Goal: Transaction & Acquisition: Obtain resource

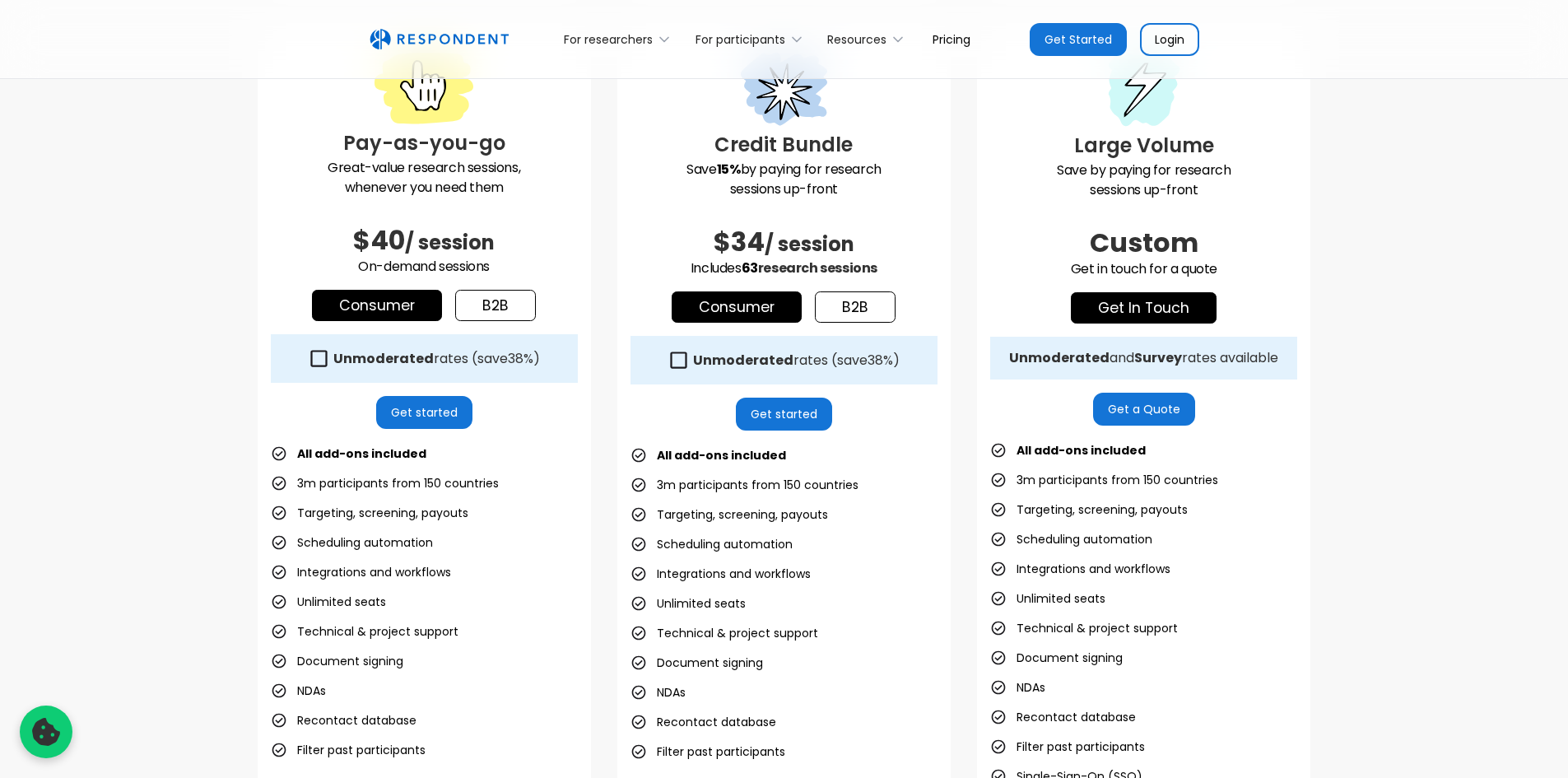
scroll to position [576, 0]
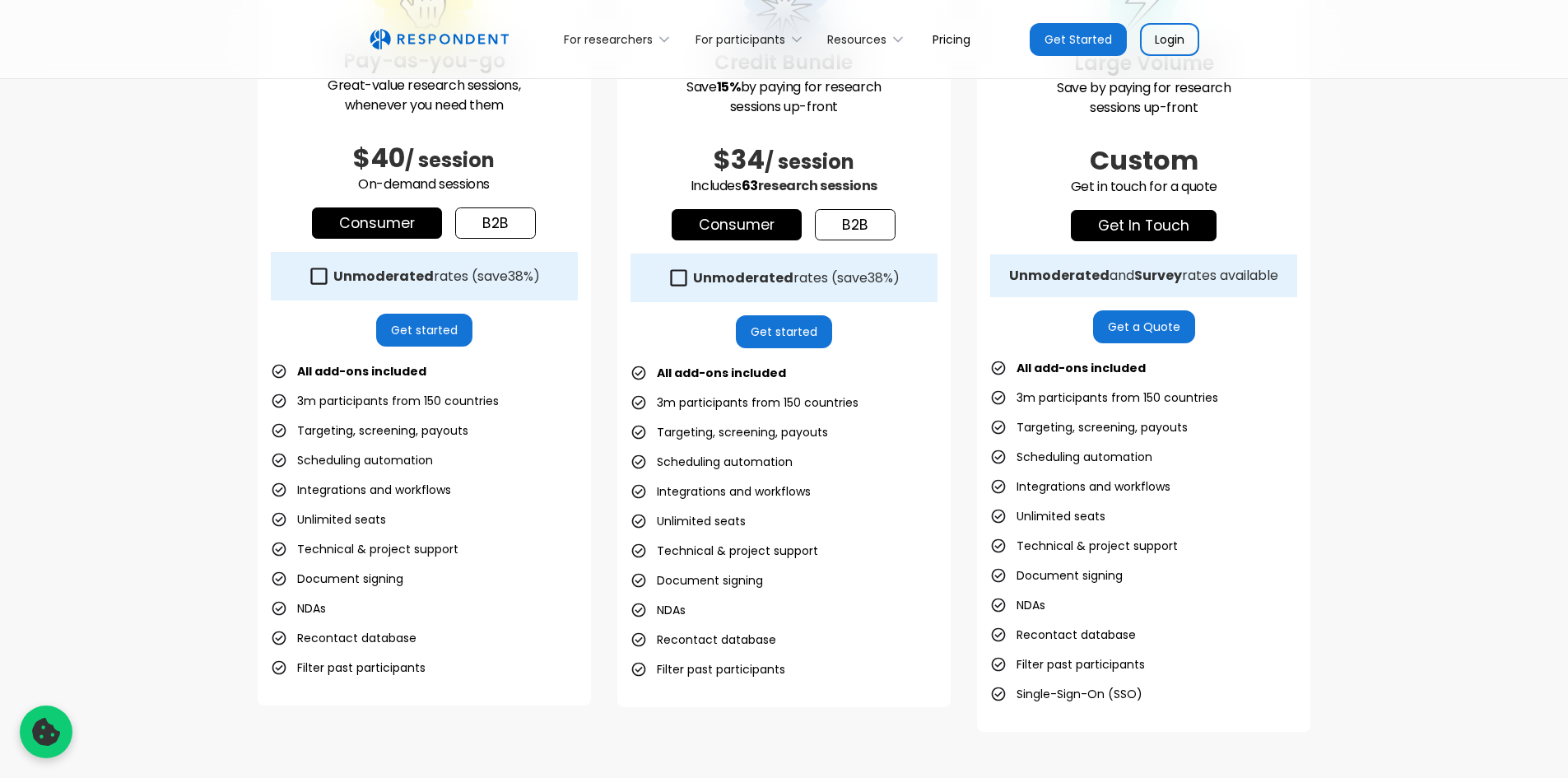
click at [1523, 416] on div "Pay-as-you-go Great-value research sessions, whenever you need them $40 / sessi…" at bounding box center [784, 338] width 1568 height 919
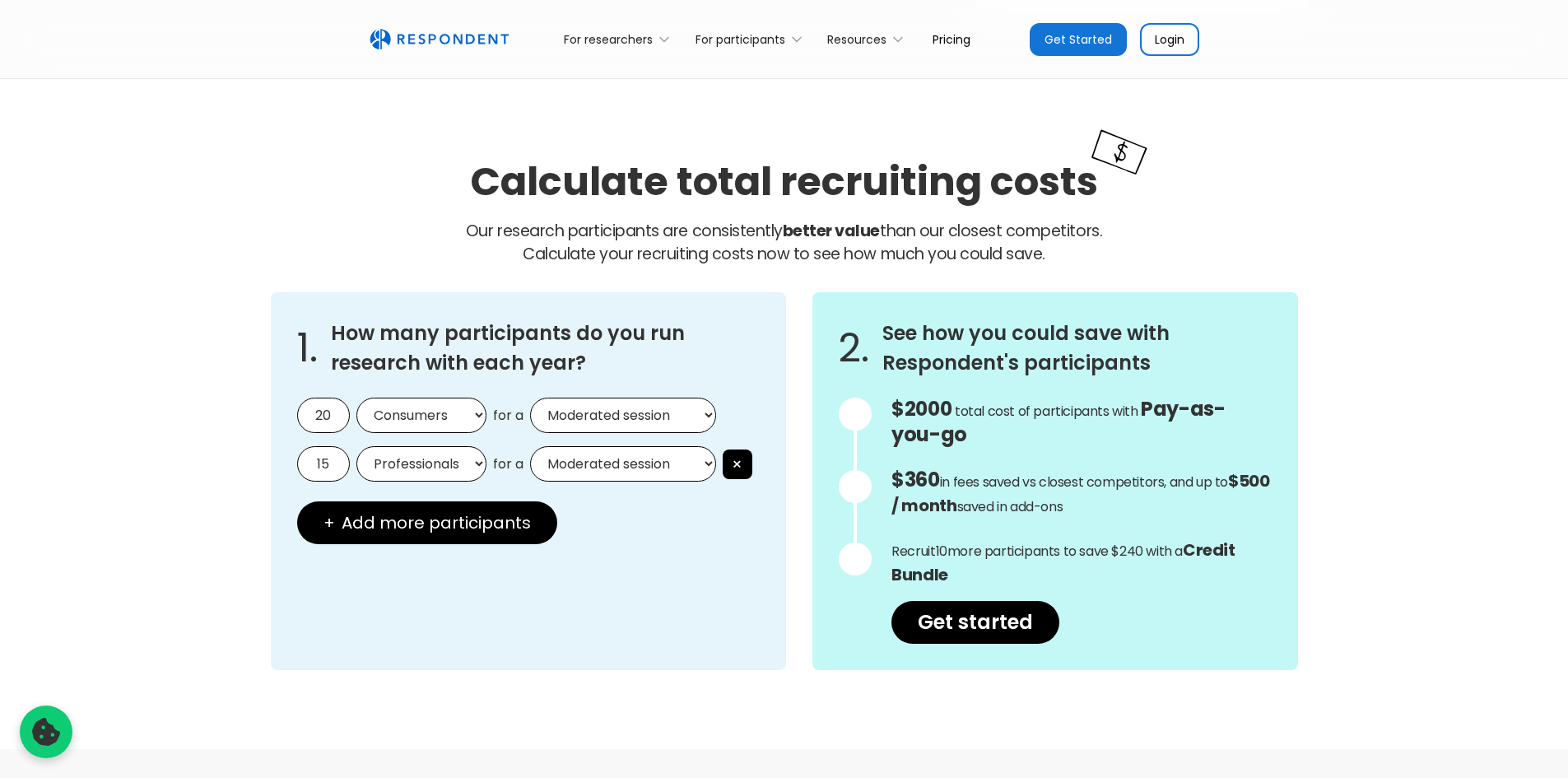
scroll to position [1318, 0]
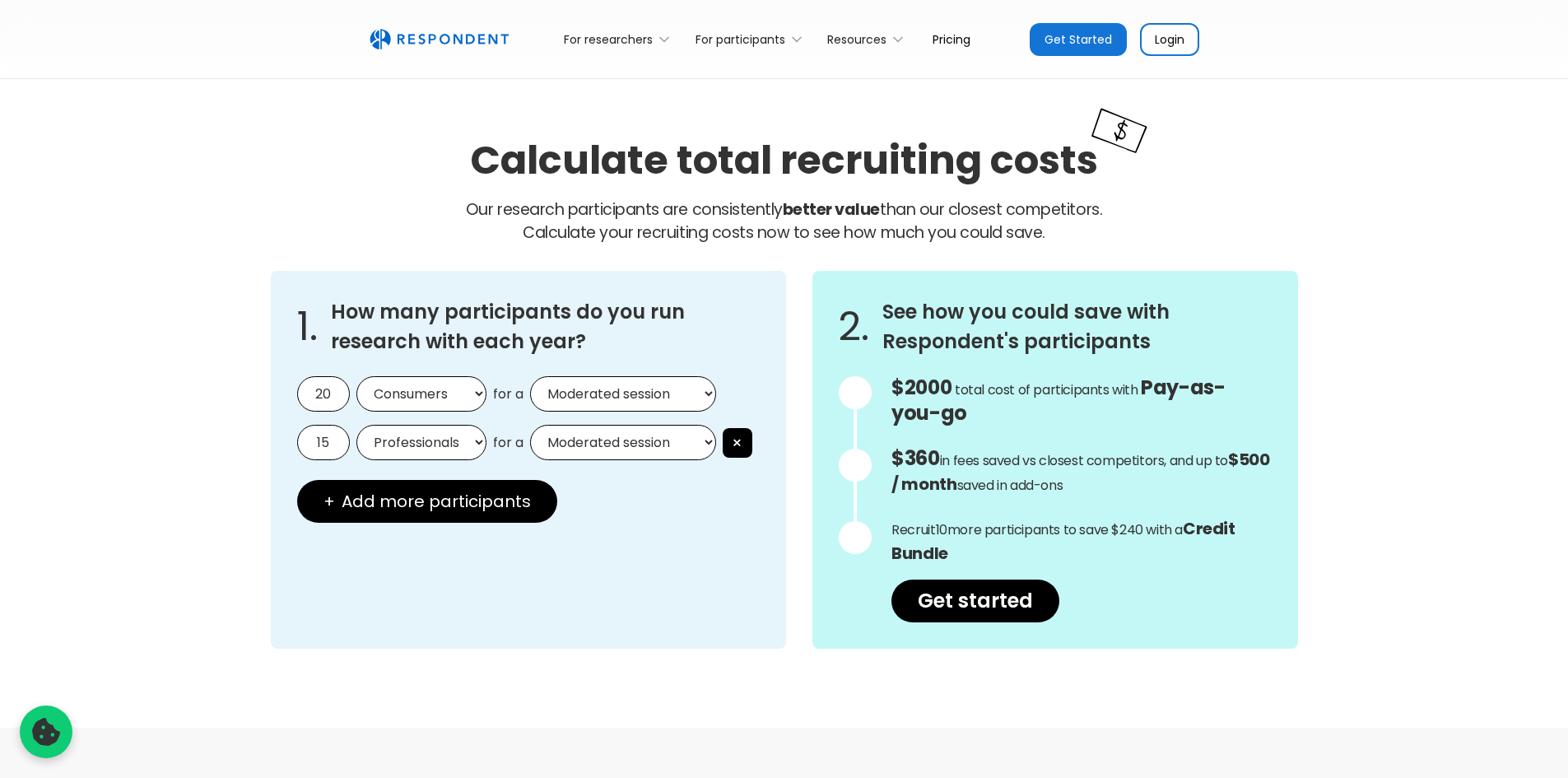
click at [339, 446] on input "15" at bounding box center [324, 442] width 52 height 36
drag, startPoint x: 339, startPoint y: 446, endPoint x: 286, endPoint y: 444, distance: 53.0
click at [286, 444] on div "1. How many participants do you run research with each year? 20 Consumers Profe…" at bounding box center [529, 460] width 516 height 378
click at [459, 404] on select "Consumers Professionals" at bounding box center [421, 394] width 130 height 36
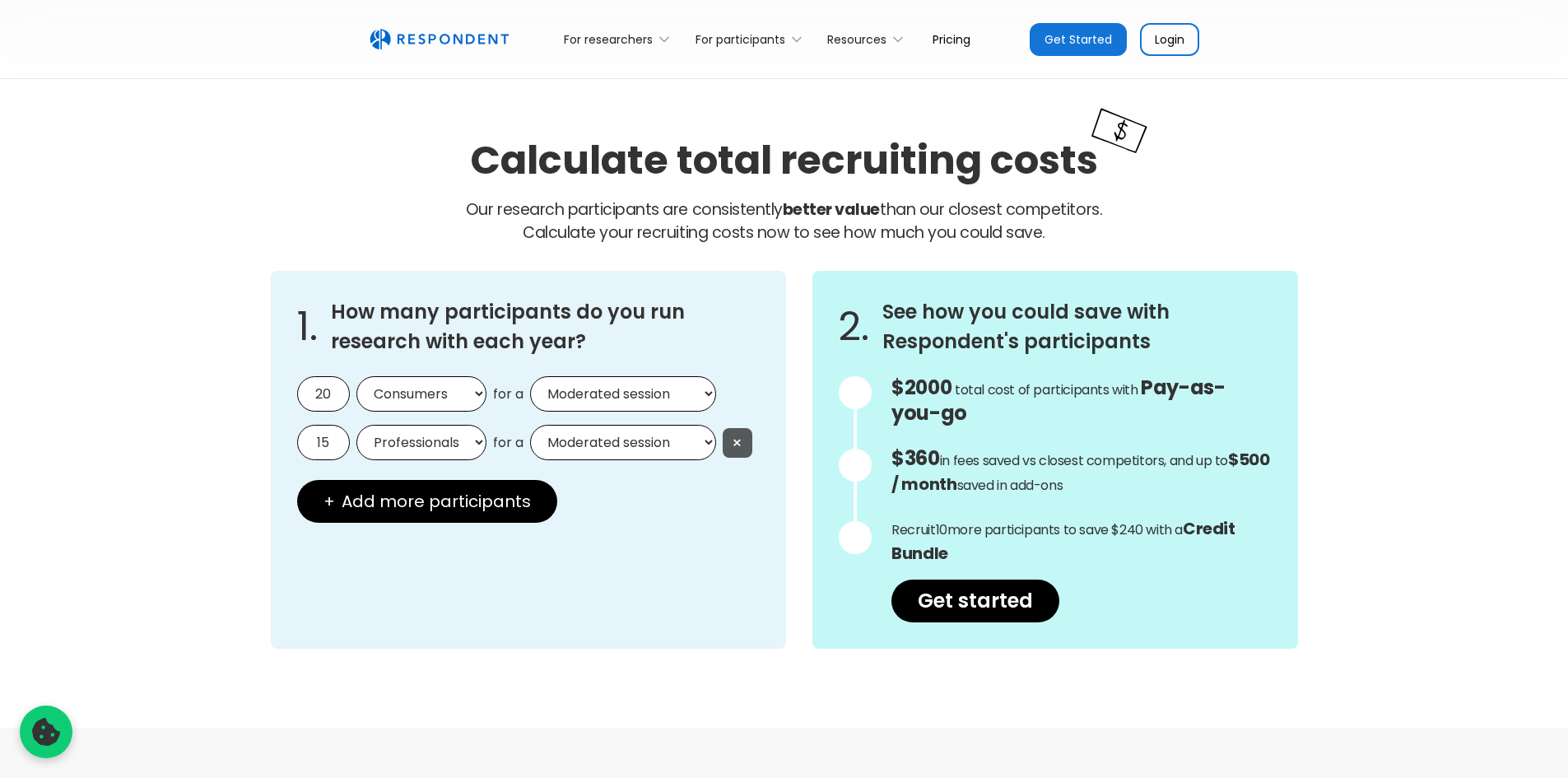
click at [745, 439] on button "×" at bounding box center [738, 443] width 30 height 30
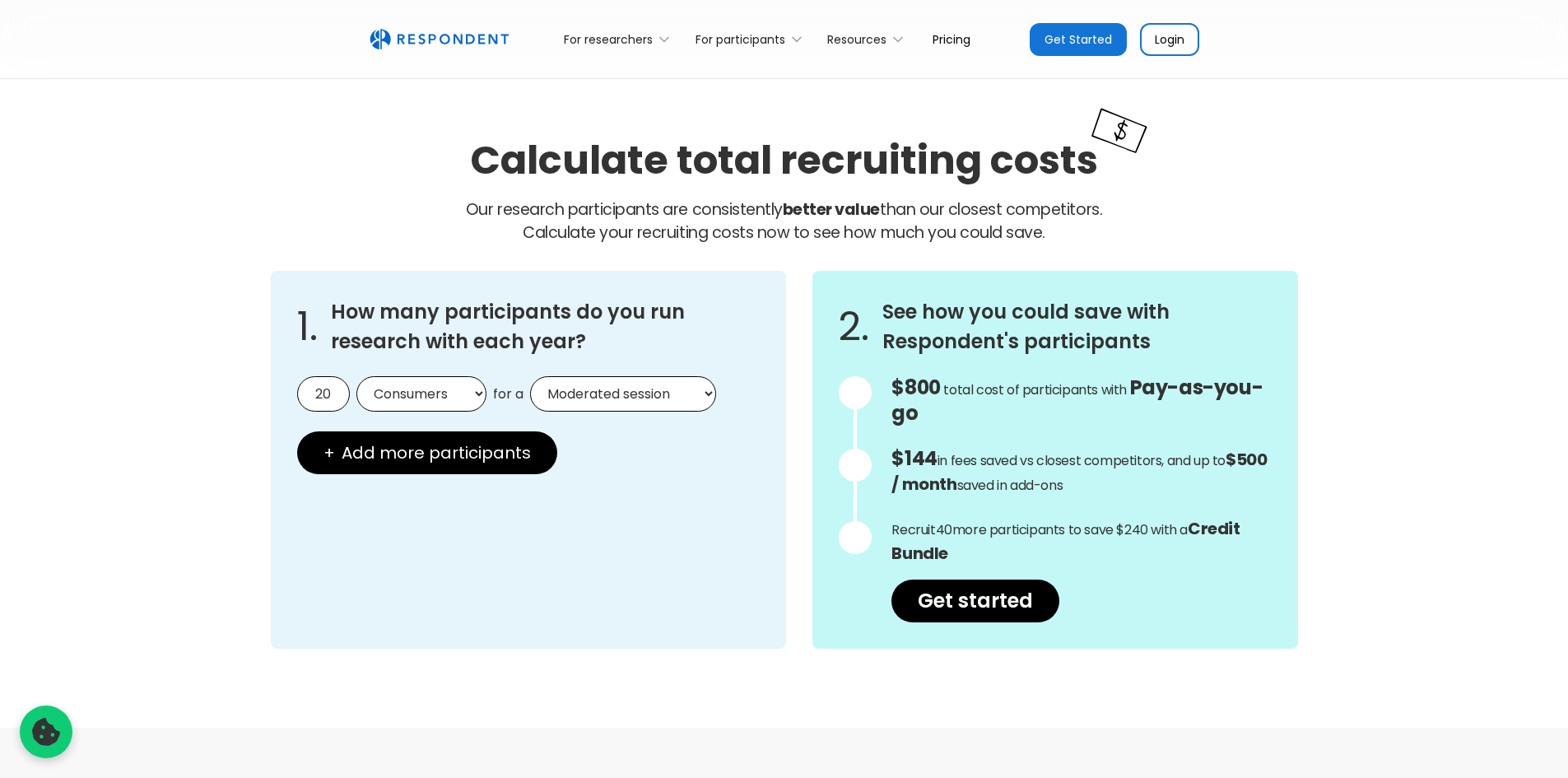
click at [413, 389] on select "Consumers Professionals" at bounding box center [421, 394] width 130 height 36
click at [356, 376] on select "Consumers Professionals" at bounding box center [421, 394] width 130 height 36
click at [396, 396] on select "Consumers Professionals" at bounding box center [421, 394] width 130 height 36
select select "professionals"
click at [356, 376] on select "Consumers Professionals" at bounding box center [421, 394] width 130 height 36
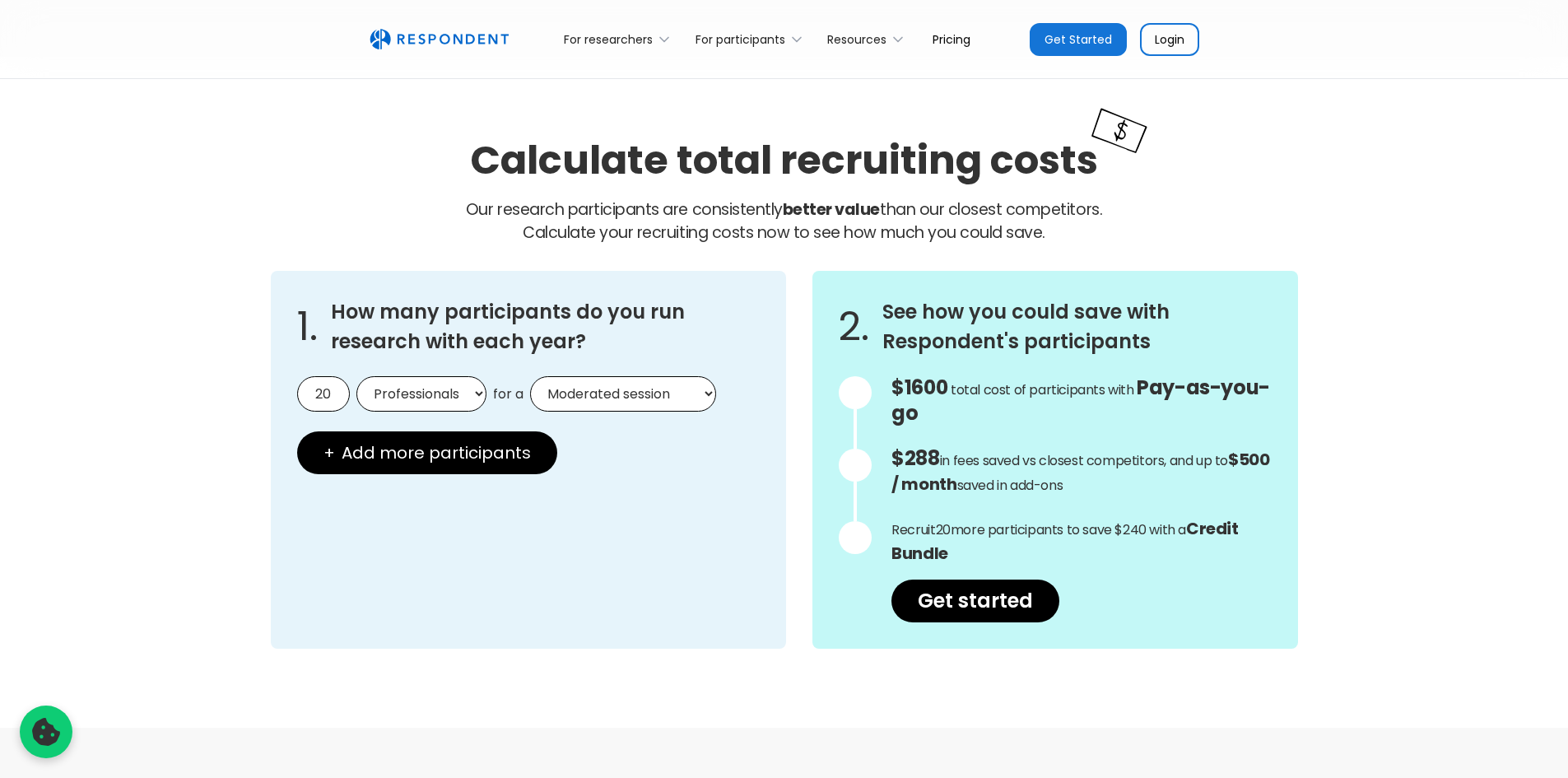
click at [332, 407] on input "20" at bounding box center [324, 394] width 52 height 36
drag, startPoint x: 337, startPoint y: 402, endPoint x: 272, endPoint y: 390, distance: 66.1
click at [272, 392] on div "1. How many participants do you run research with each year? 20 Consumers Profe…" at bounding box center [529, 460] width 516 height 378
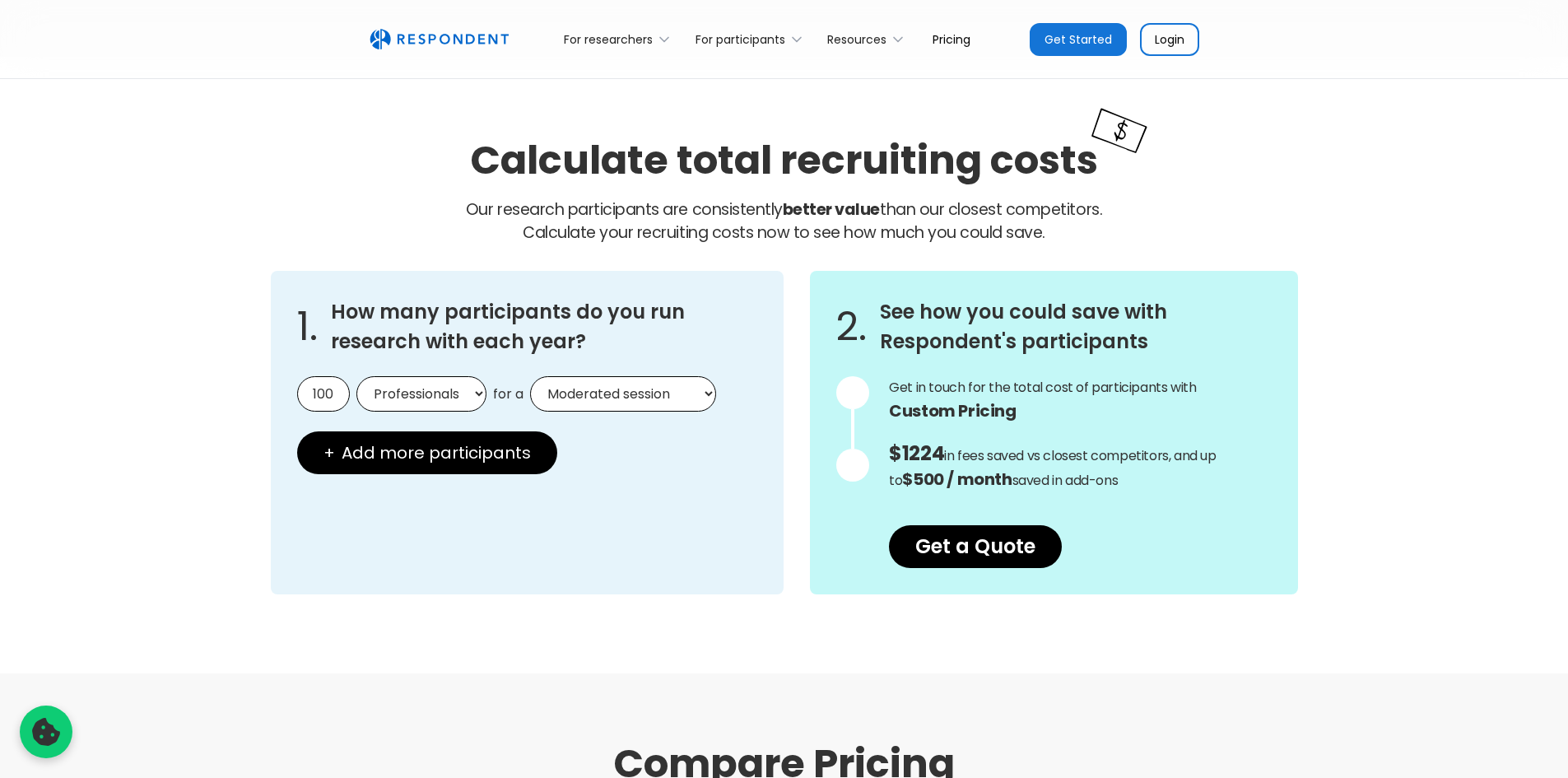
type input "100"
click at [646, 402] on select "Moderated session Unmoderated session" at bounding box center [623, 394] width 186 height 36
click at [660, 514] on div "1. How many participants do you run research with each year? 100 Consumers Prof…" at bounding box center [527, 433] width 513 height 324
click at [927, 396] on p "$6800 Get in touch for the total cost of participants with Custom Pricing total…" at bounding box center [1080, 398] width 382 height 46
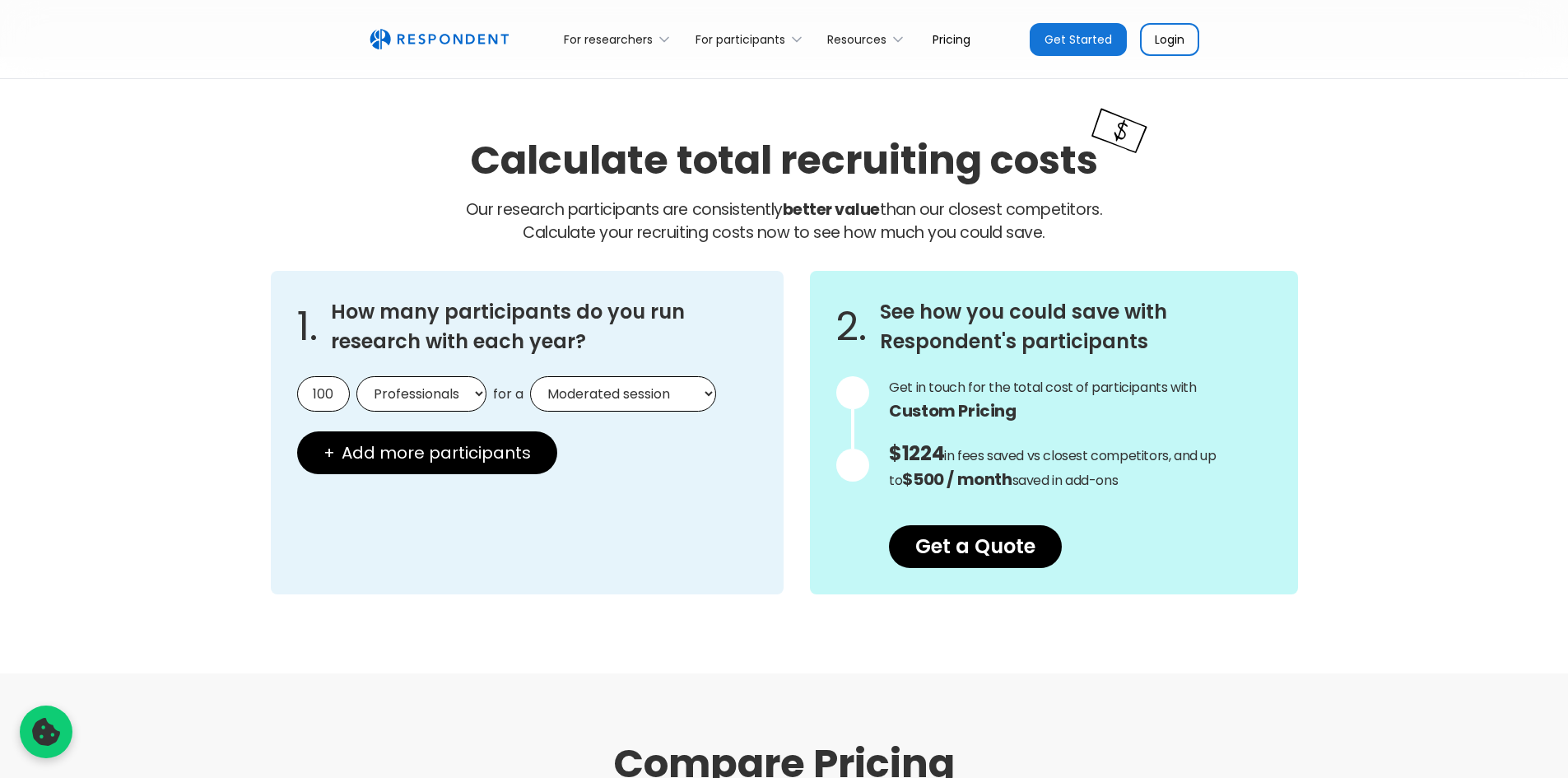
click at [947, 411] on strong "Custom Pricing" at bounding box center [1080, 411] width 382 height 23
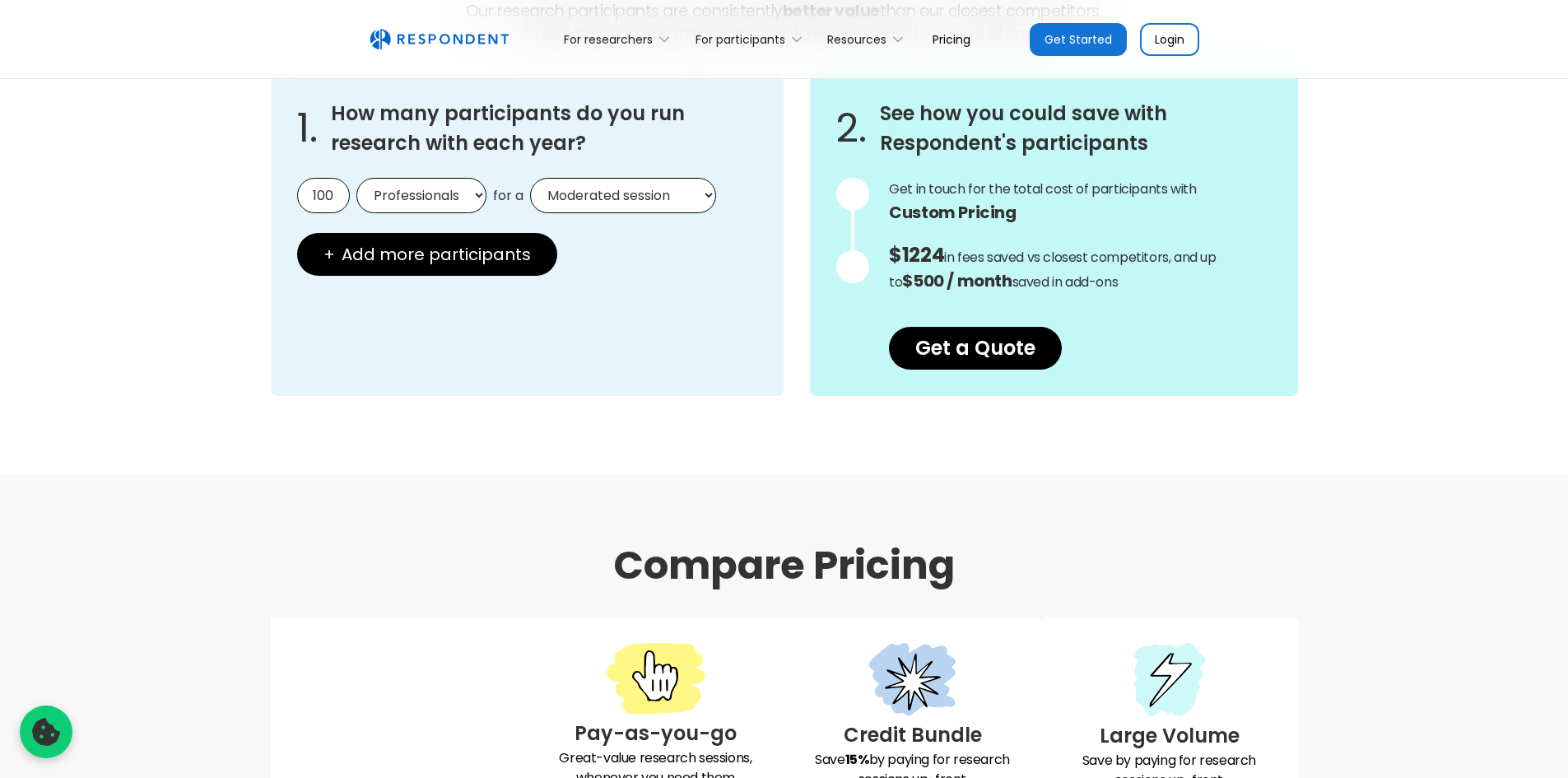
scroll to position [1729, 0]
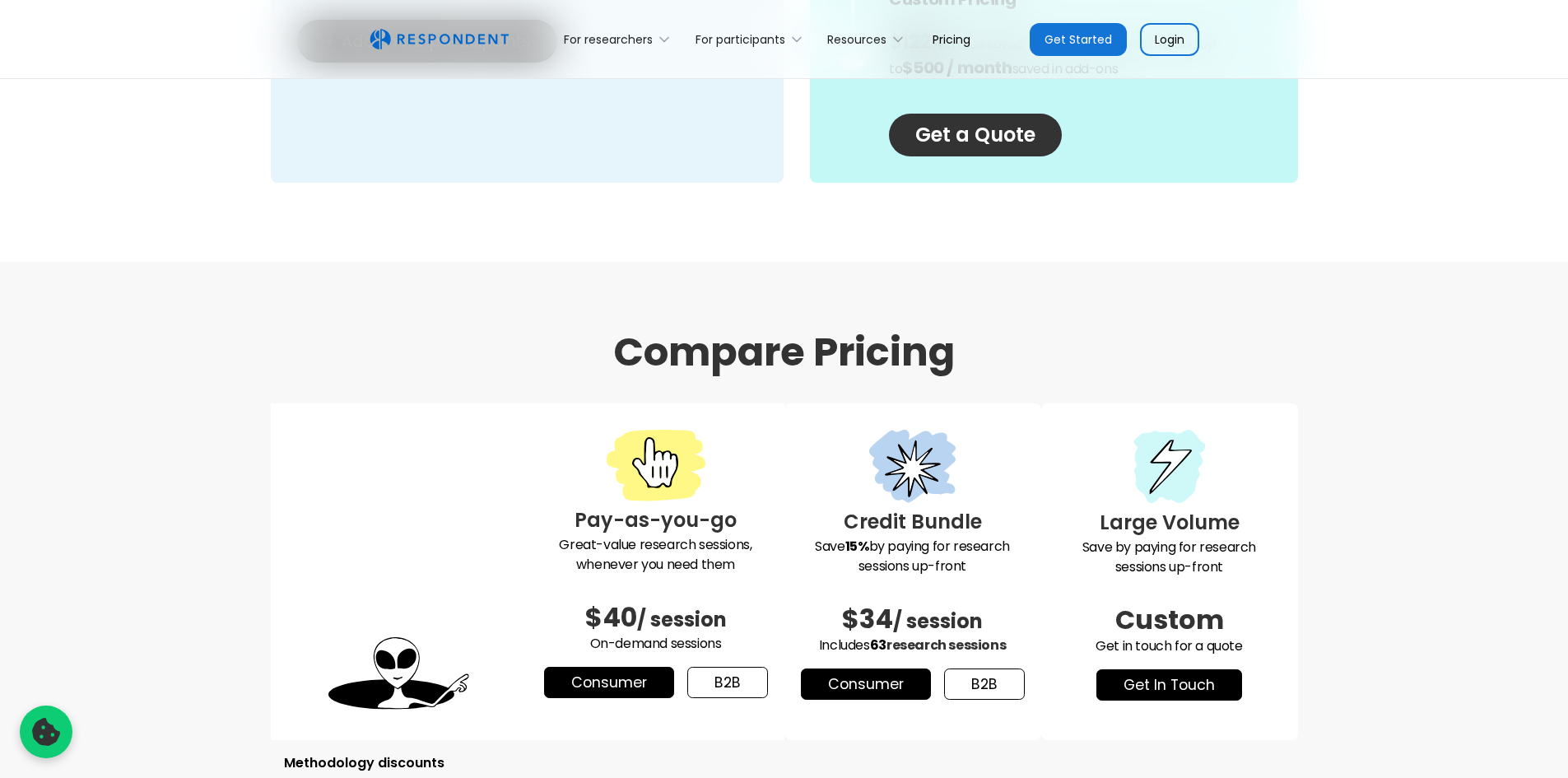
click at [985, 148] on link "Get a Quote" at bounding box center [975, 136] width 173 height 43
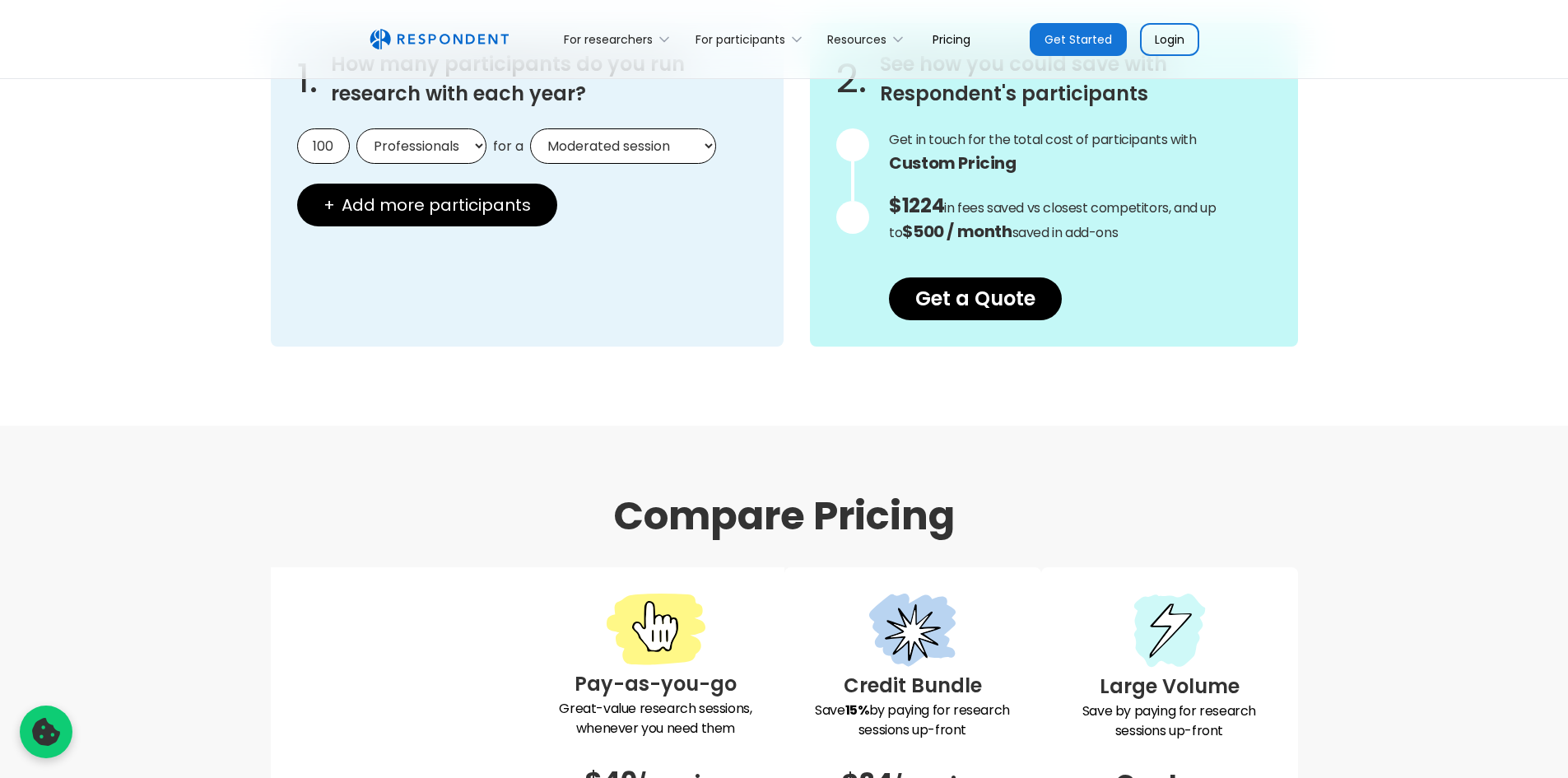
scroll to position [1564, 0]
click at [955, 299] on link "Get a Quote" at bounding box center [975, 300] width 173 height 43
